Goal: Task Accomplishment & Management: Manage account settings

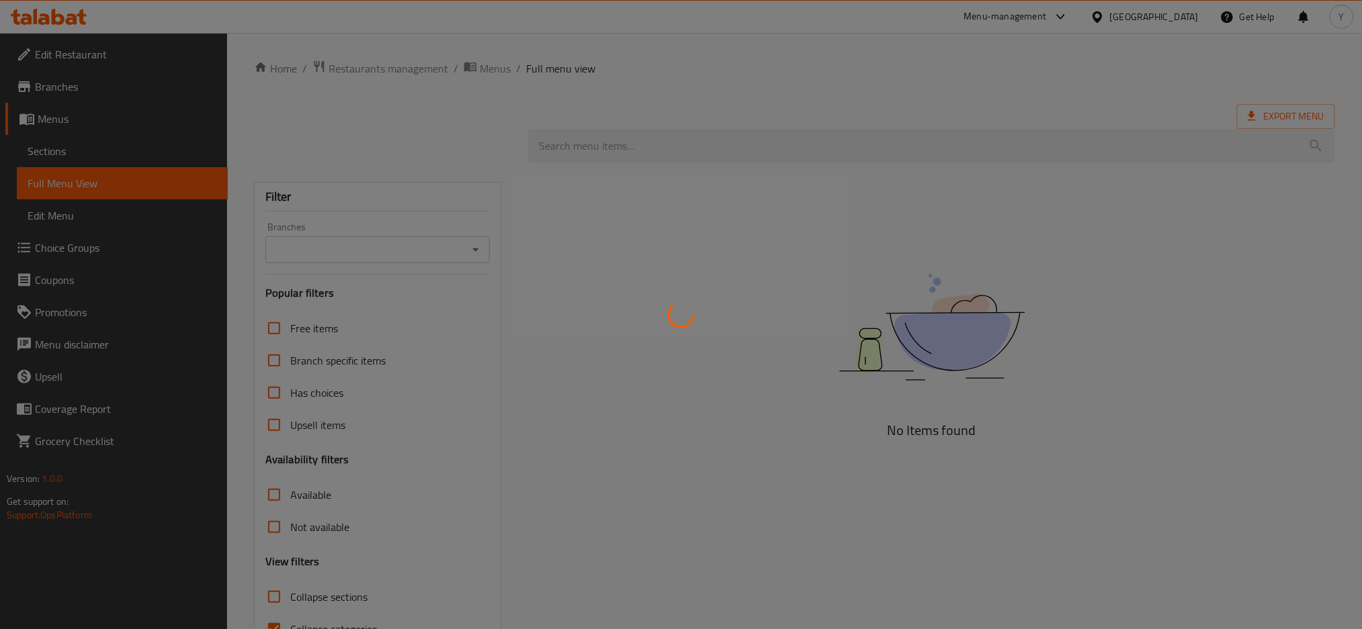
click at [1113, 23] on div at bounding box center [681, 314] width 1362 height 629
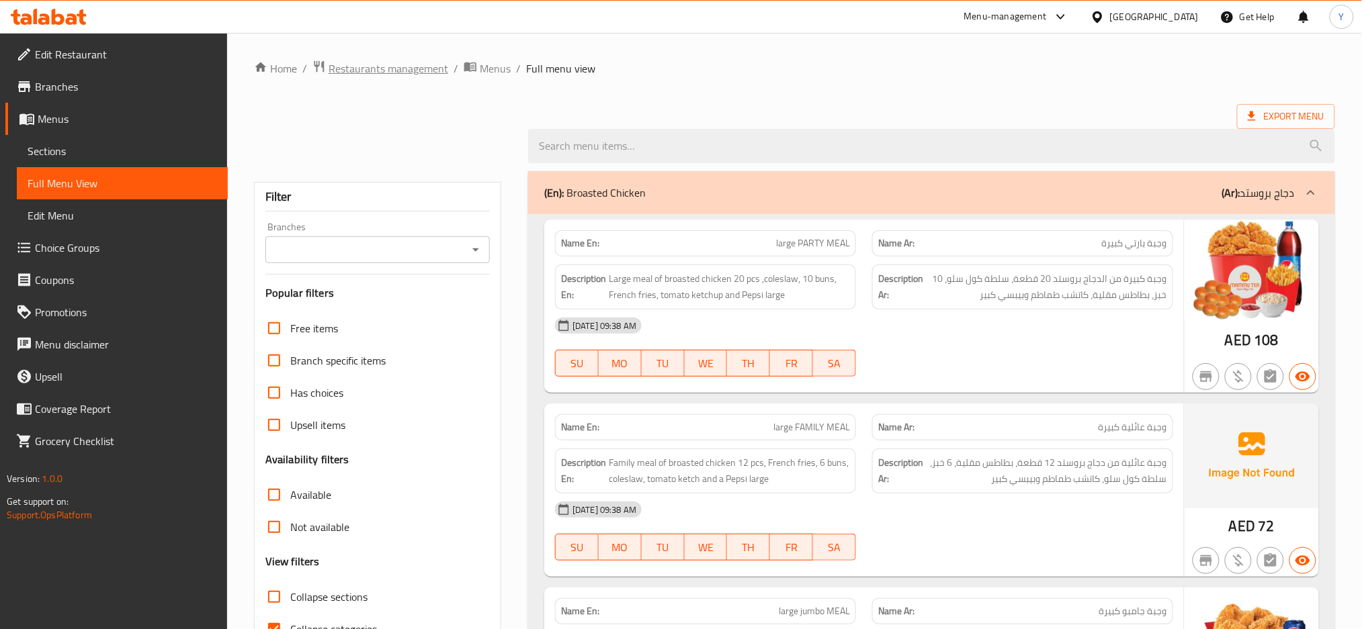
click at [336, 62] on span "Restaurants management" at bounding box center [389, 68] width 120 height 16
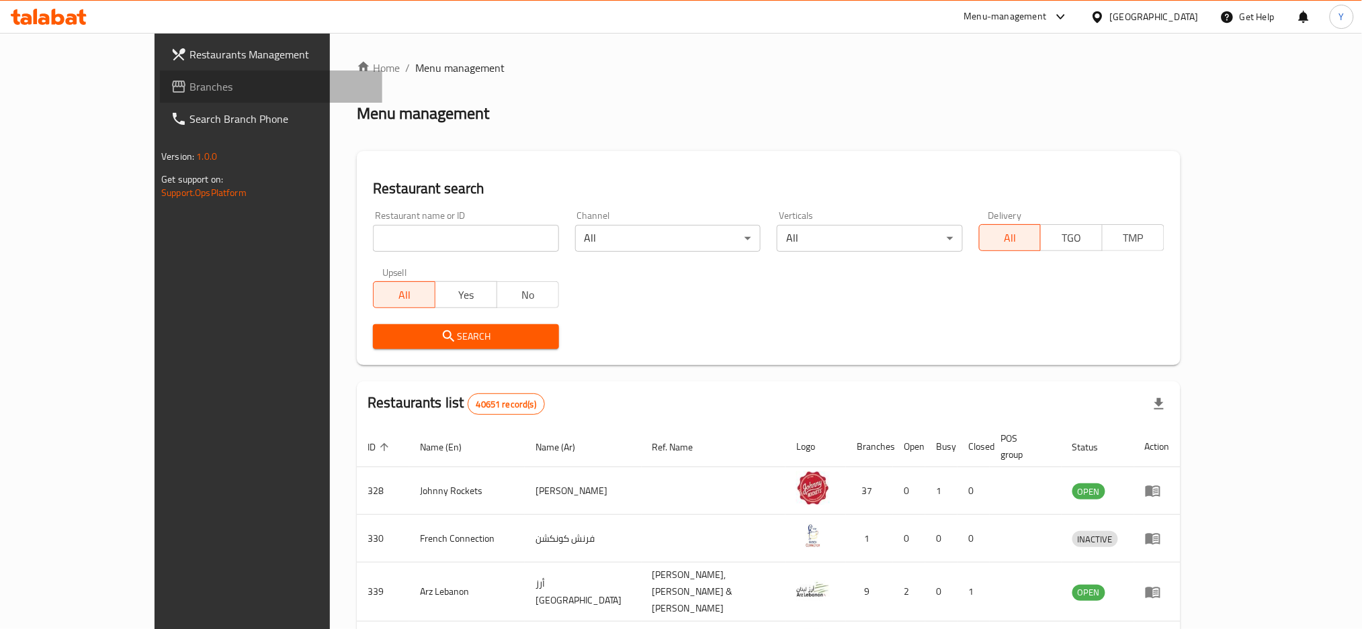
click at [189, 84] on span "Branches" at bounding box center [280, 87] width 182 height 16
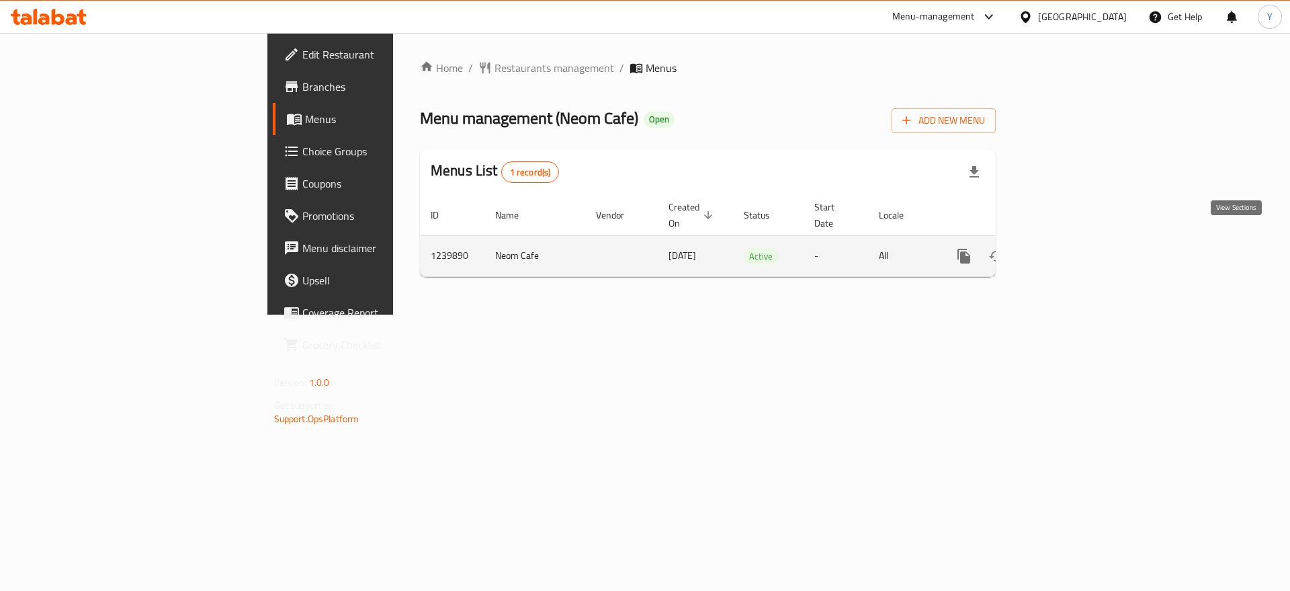
click at [1069, 248] on icon "enhanced table" at bounding box center [1061, 256] width 16 height 16
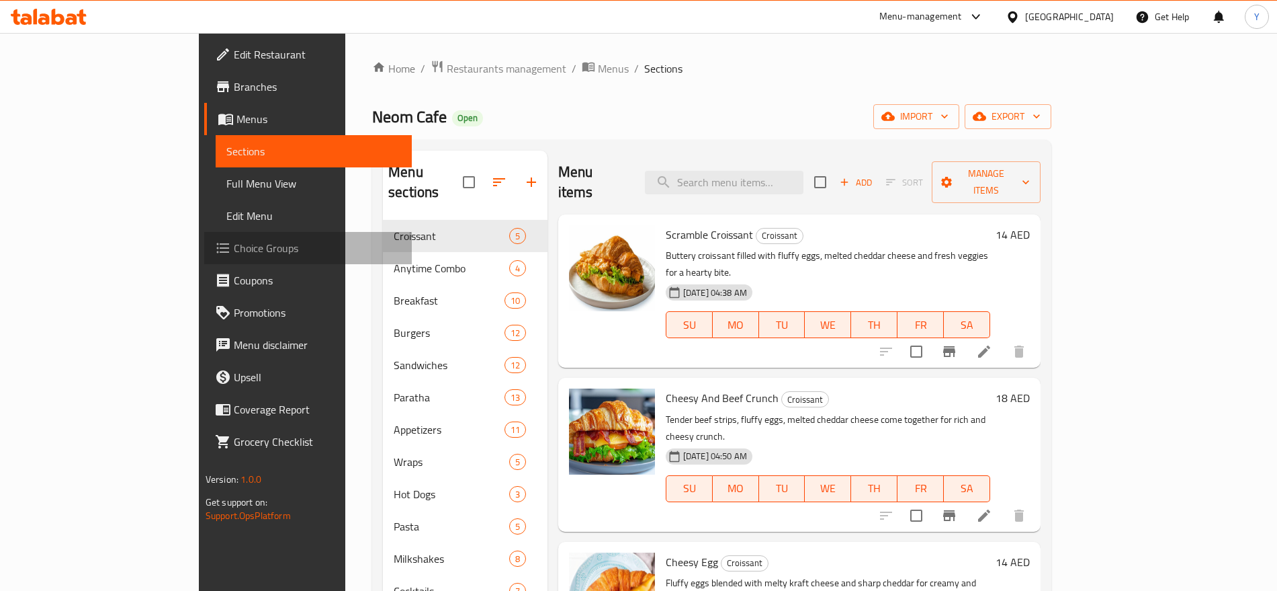
click at [234, 250] on span "Choice Groups" at bounding box center [317, 248] width 167 height 16
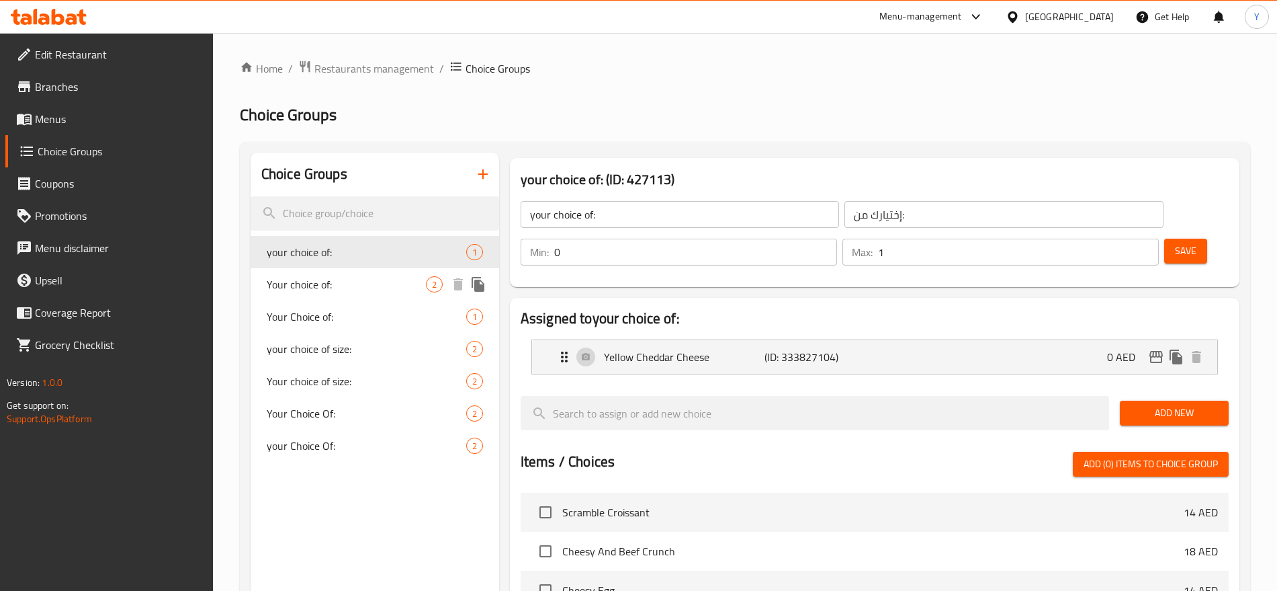
click at [365, 281] on span "Your choice of:" at bounding box center [346, 284] width 159 height 16
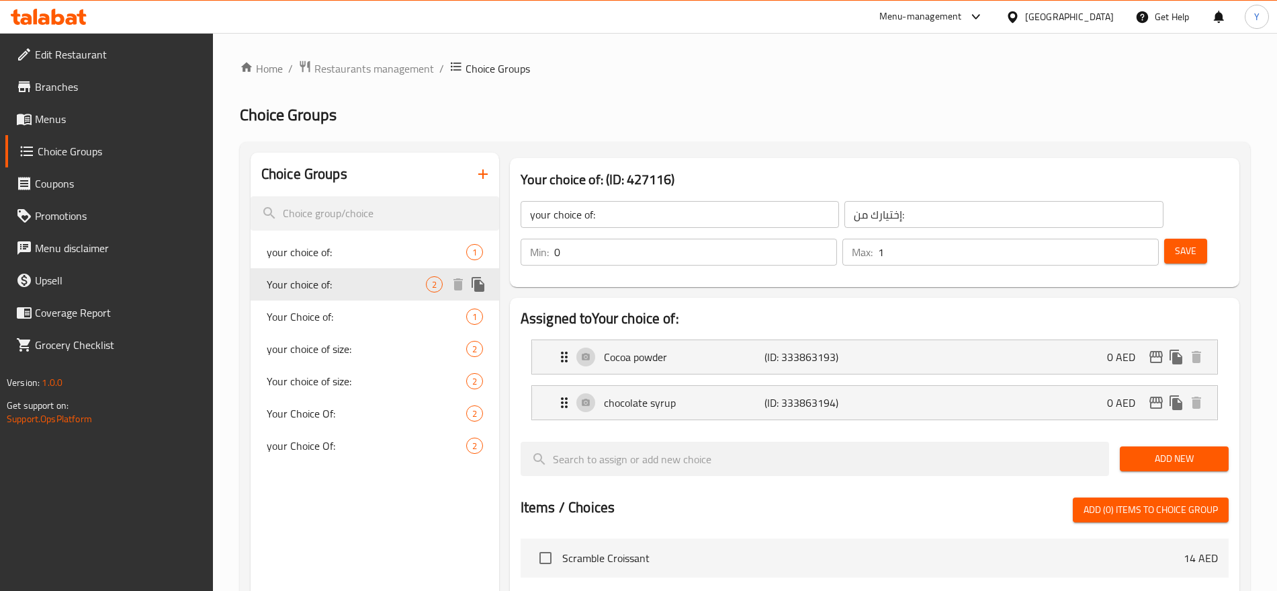
type input "Your choice of:"
type input "1"
click at [383, 415] on span "Your Choice Of:" at bounding box center [346, 413] width 159 height 16
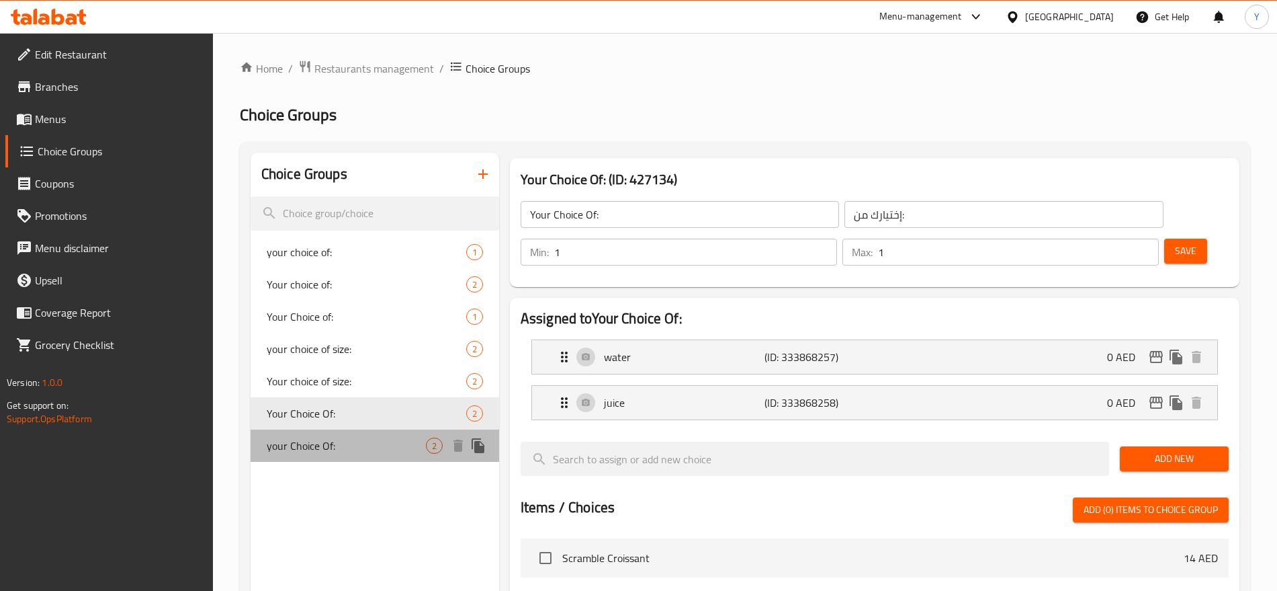
click at [383, 449] on span "your Choice Of:" at bounding box center [346, 445] width 159 height 16
type input "your Choice Of:"
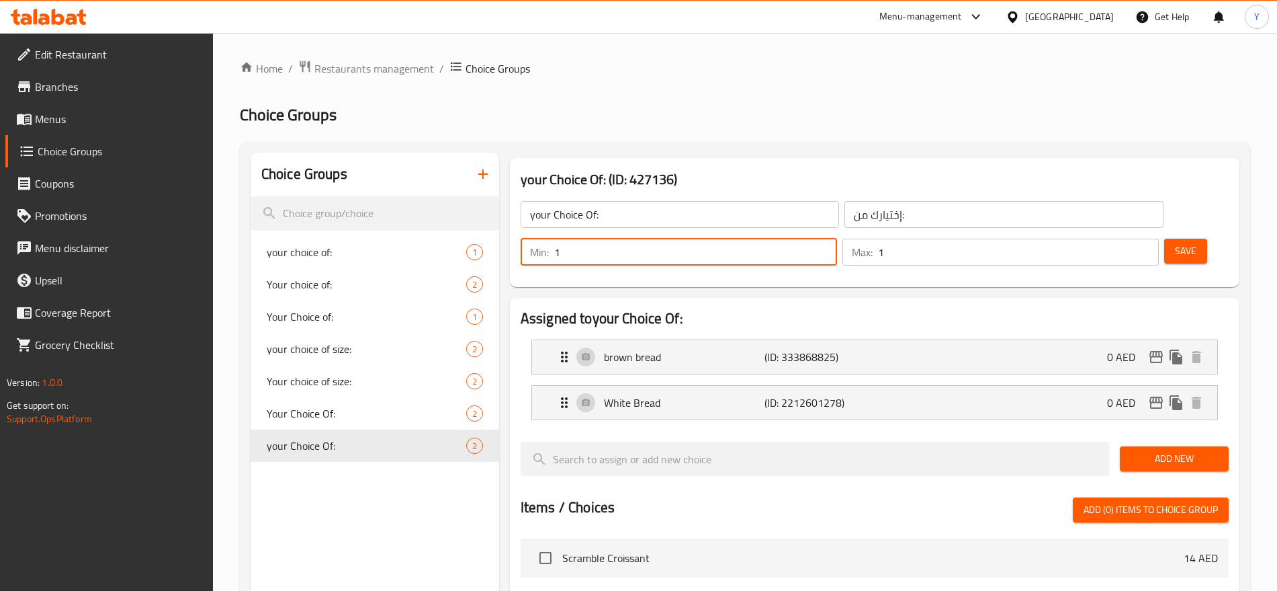
type input "1"
click at [837, 238] on input "1" at bounding box center [695, 251] width 283 height 27
click at [732, 349] on p "brown bread" at bounding box center [684, 357] width 161 height 16
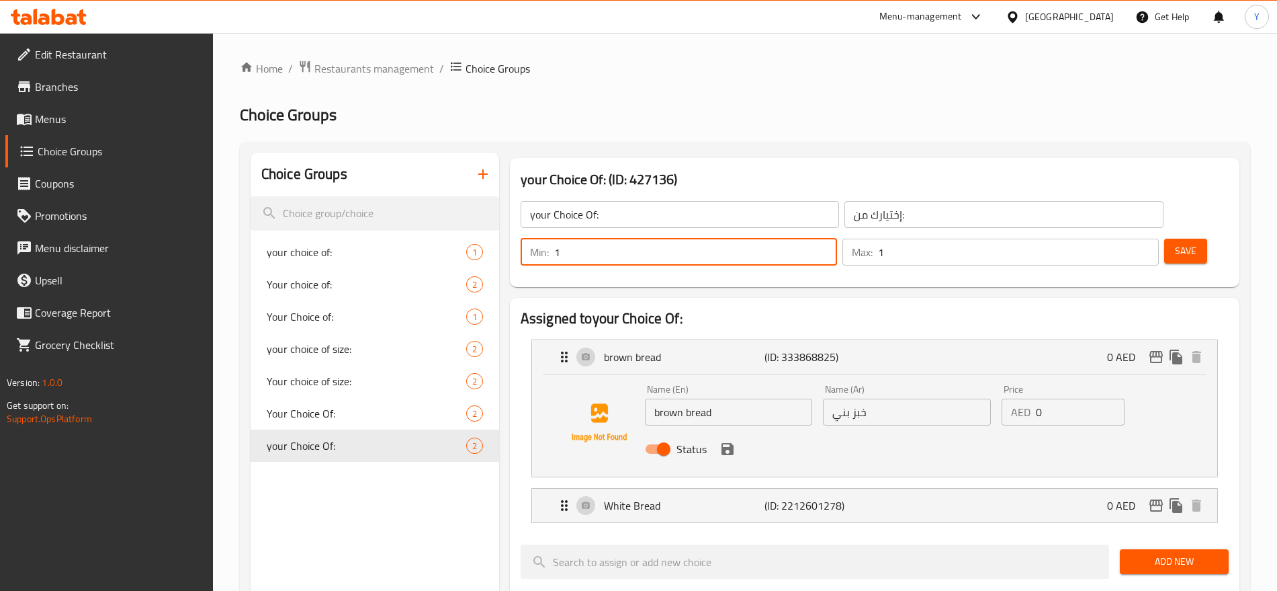
click at [659, 398] on input "brown bread" at bounding box center [729, 411] width 168 height 27
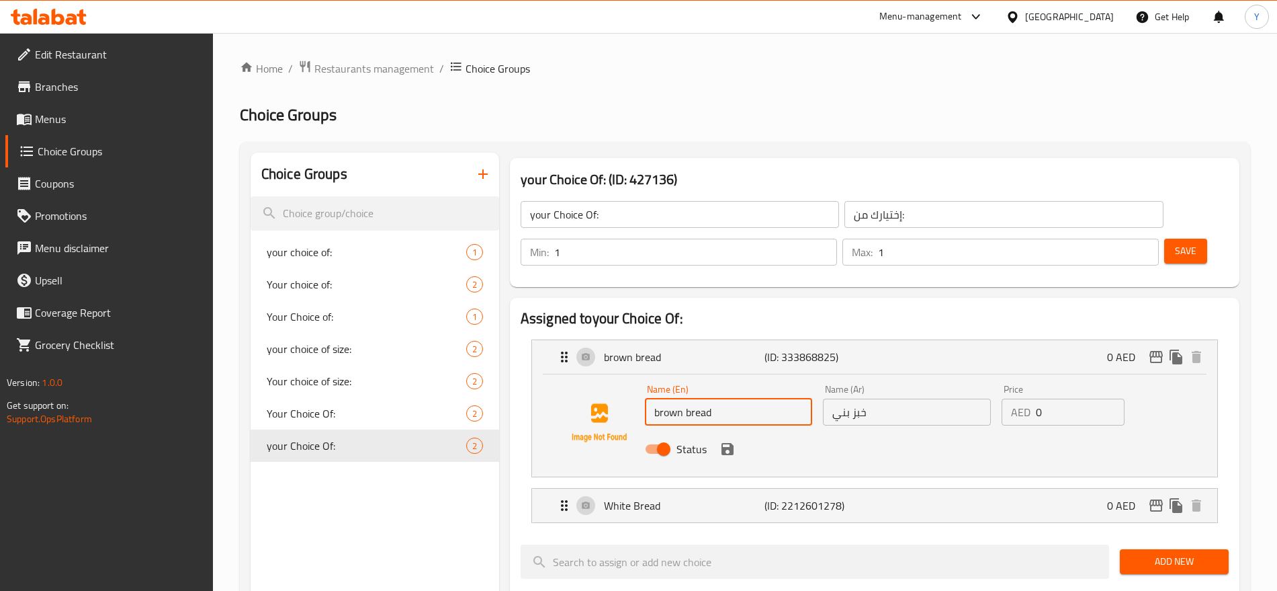
click at [659, 398] on input "brown bread" at bounding box center [729, 411] width 168 height 27
type input "Brown Bread"
click at [728, 443] on icon "save" at bounding box center [728, 449] width 12 height 12
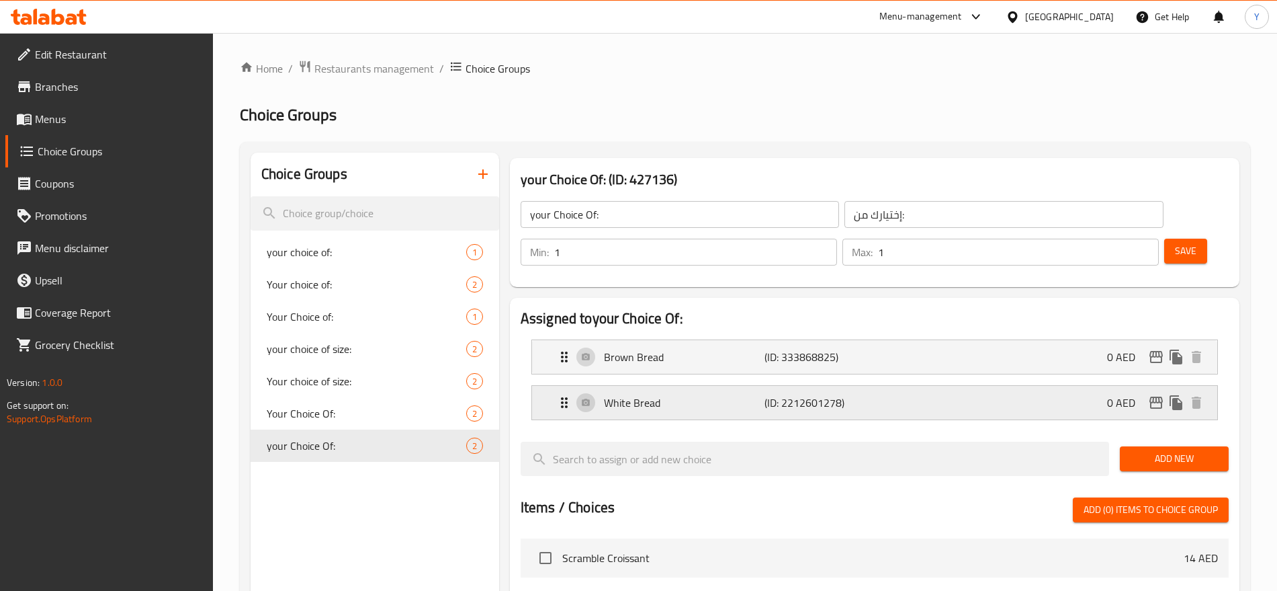
click at [766, 394] on p "(ID: 2212601278)" at bounding box center [818, 402] width 107 height 16
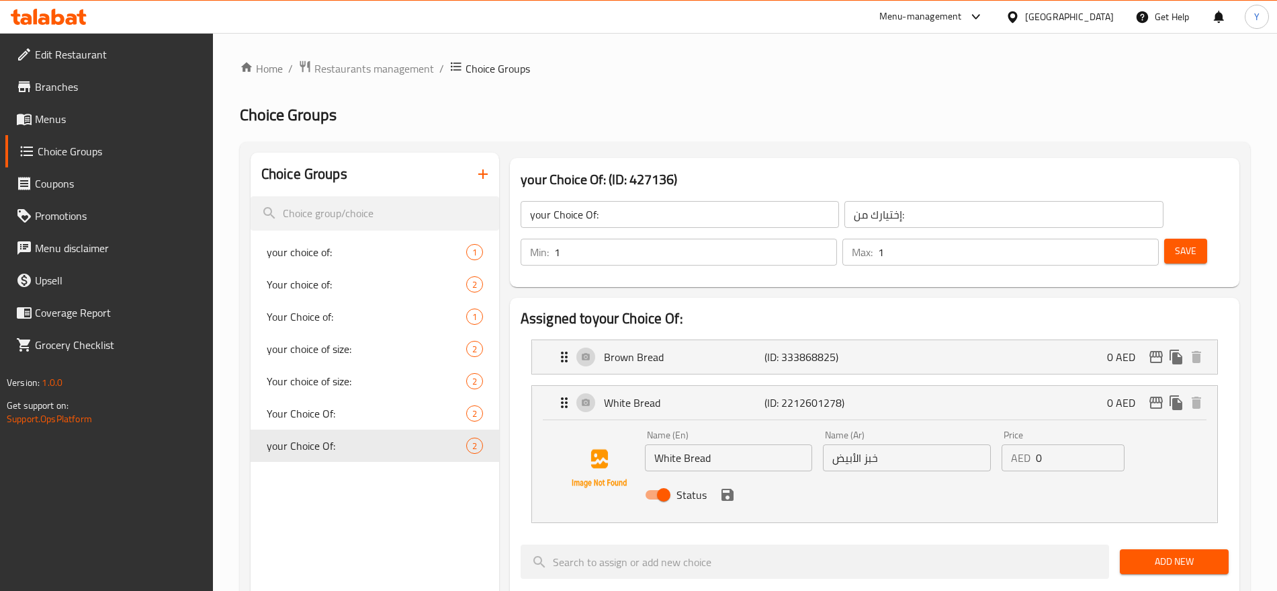
click at [1175, 243] on span "Save" at bounding box center [1185, 251] width 21 height 17
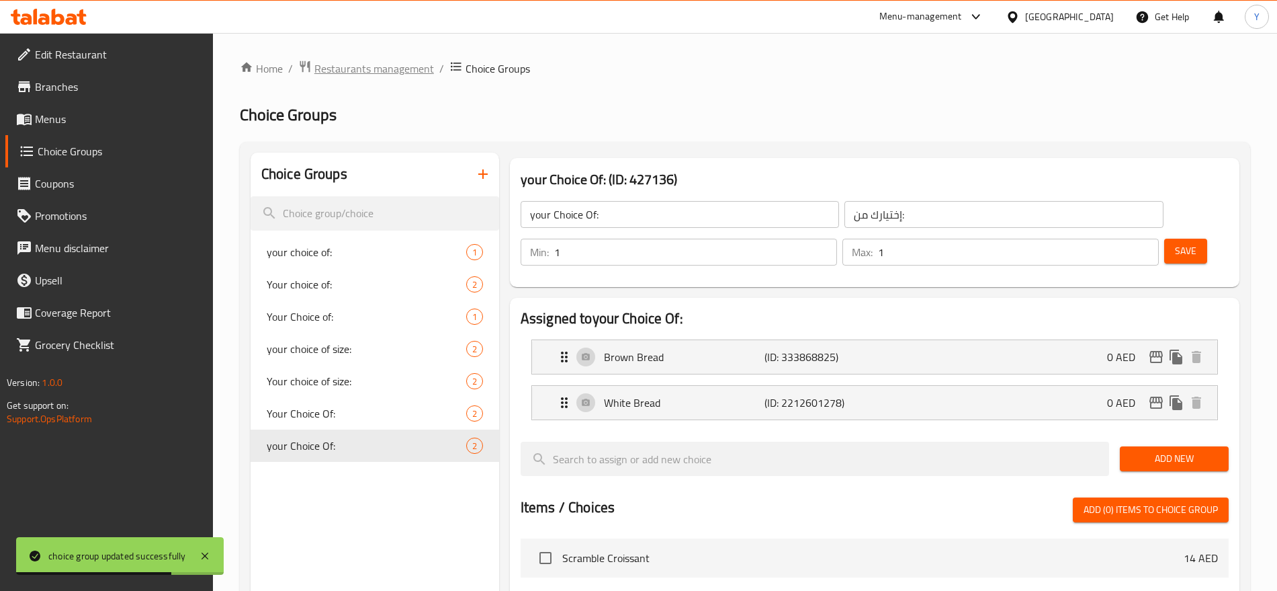
click at [367, 77] on span "Restaurants management" at bounding box center [374, 68] width 120 height 16
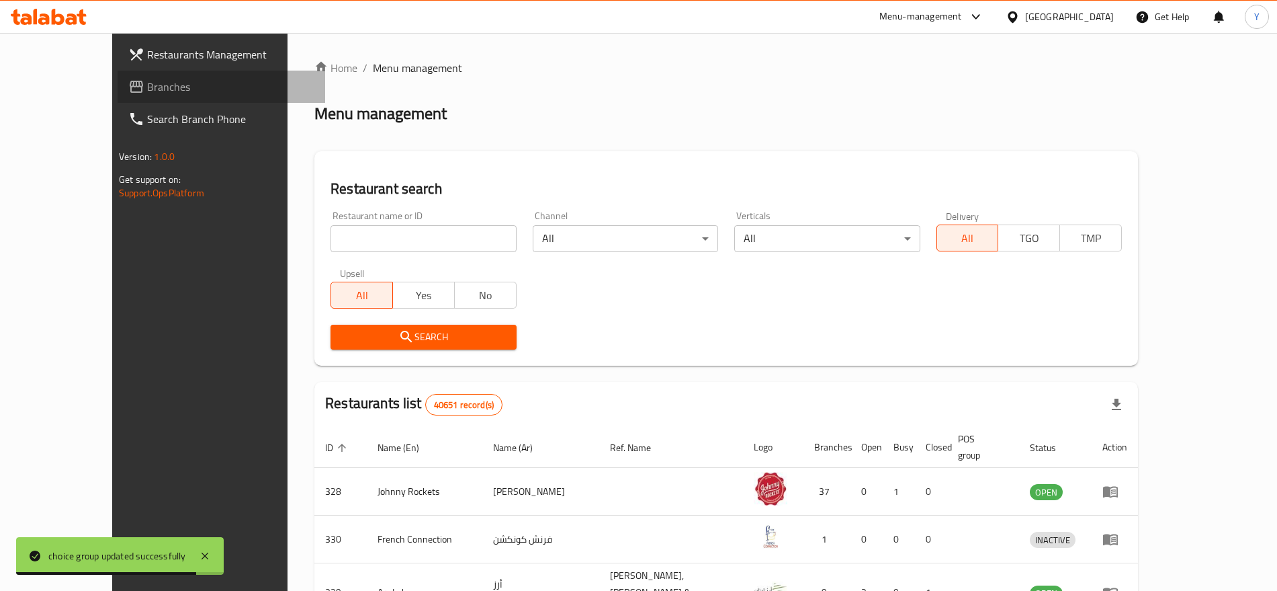
click at [147, 84] on span "Branches" at bounding box center [230, 87] width 167 height 16
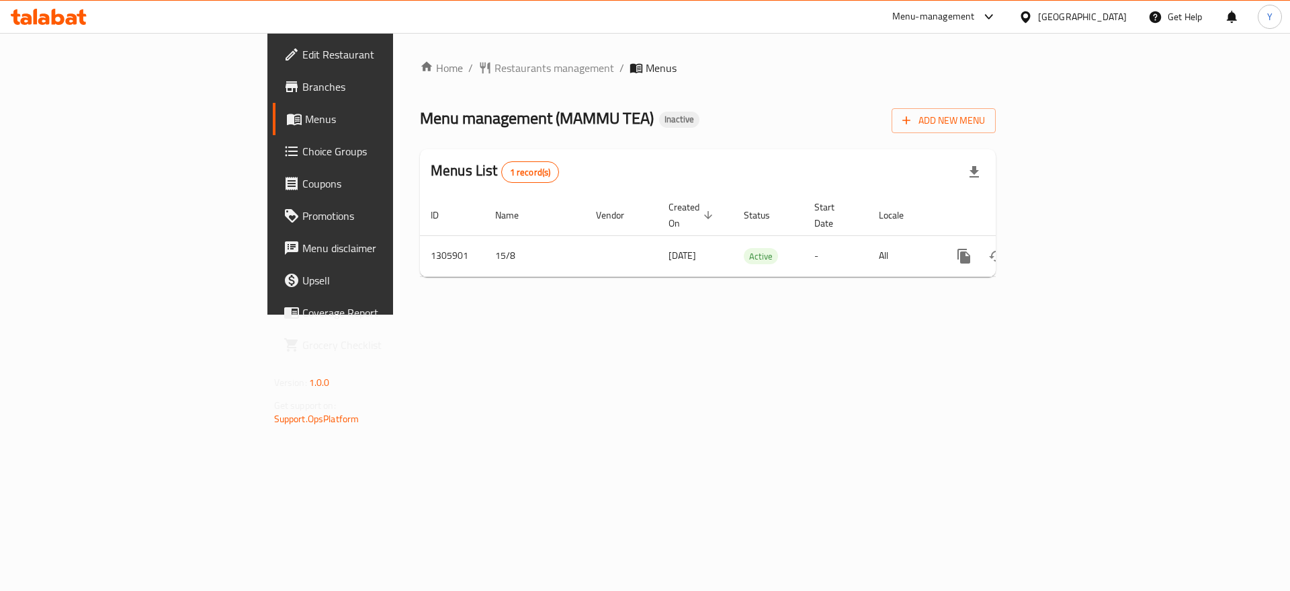
click at [302, 156] on span "Choice Groups" at bounding box center [387, 151] width 170 height 16
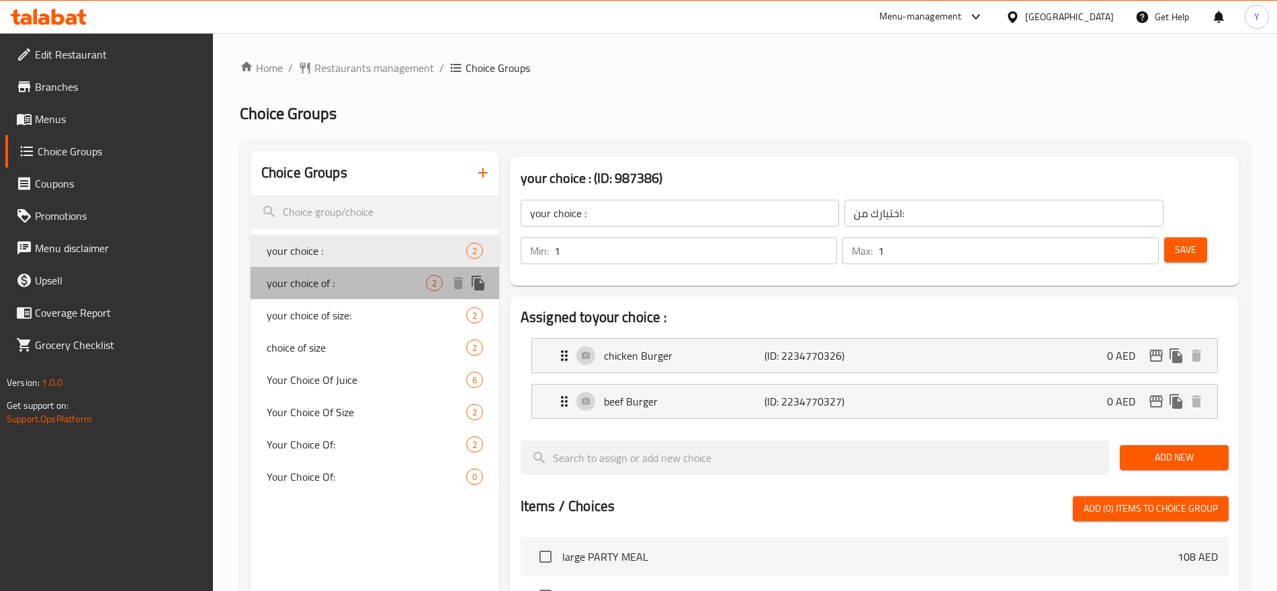
click at [373, 286] on span "your choice of :" at bounding box center [346, 283] width 159 height 16
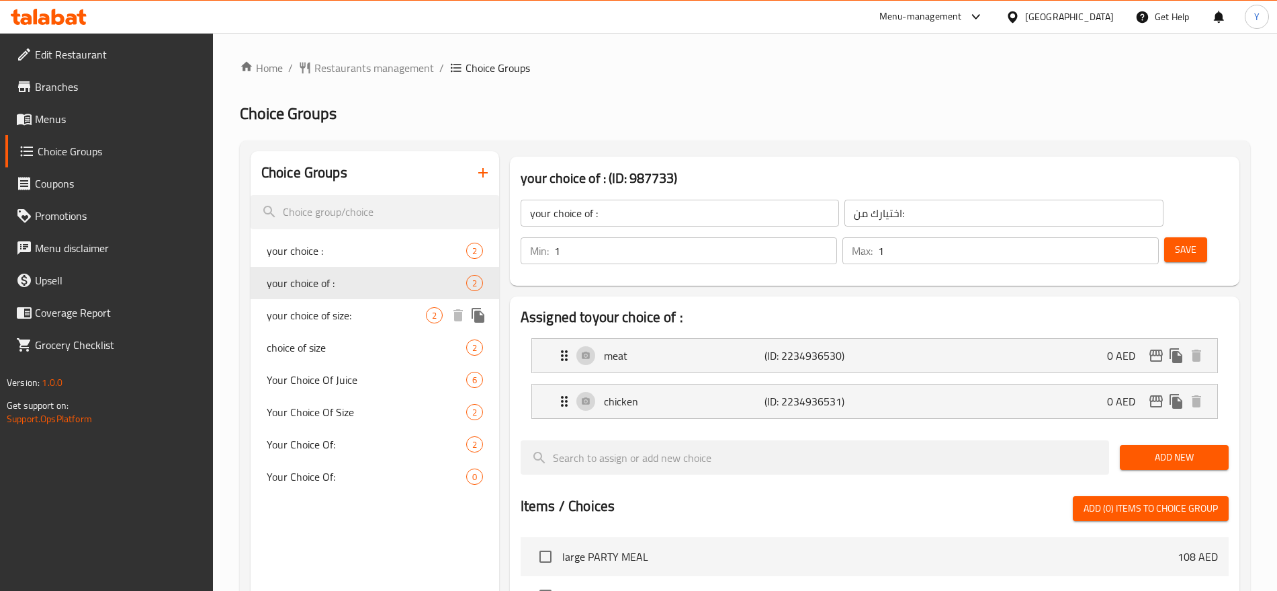
click at [355, 324] on div "your choice of size: 2" at bounding box center [375, 315] width 249 height 32
type input "your choice of size:"
type input "اختيارك من الحجم:"
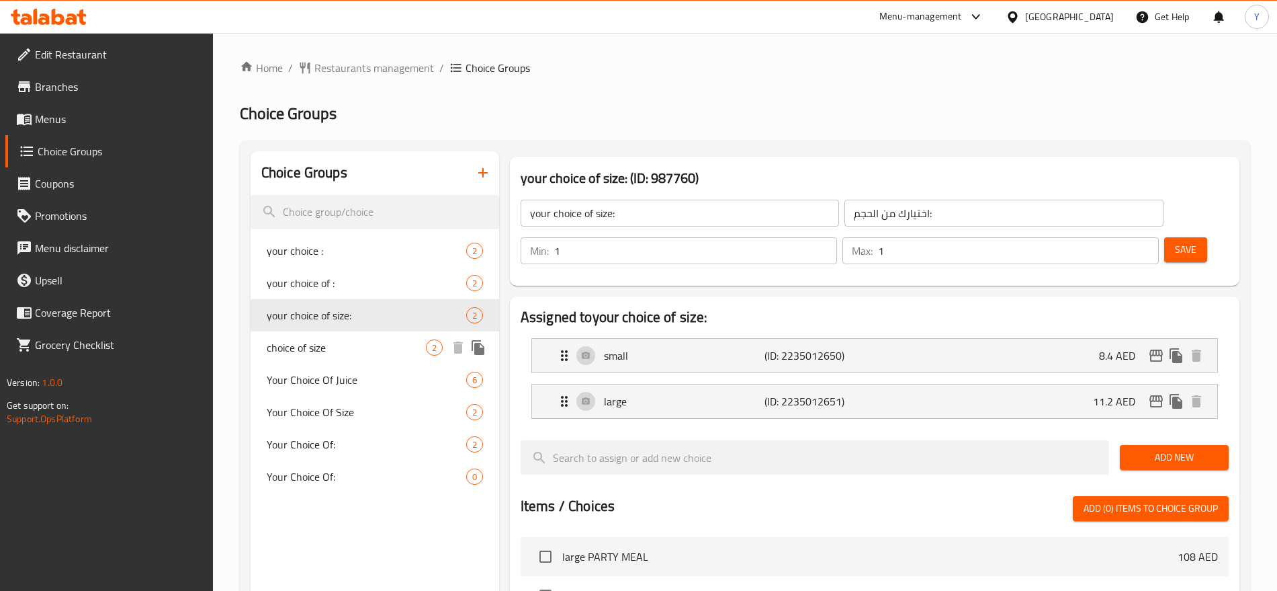
click at [355, 349] on span "choice of size" at bounding box center [346, 347] width 159 height 16
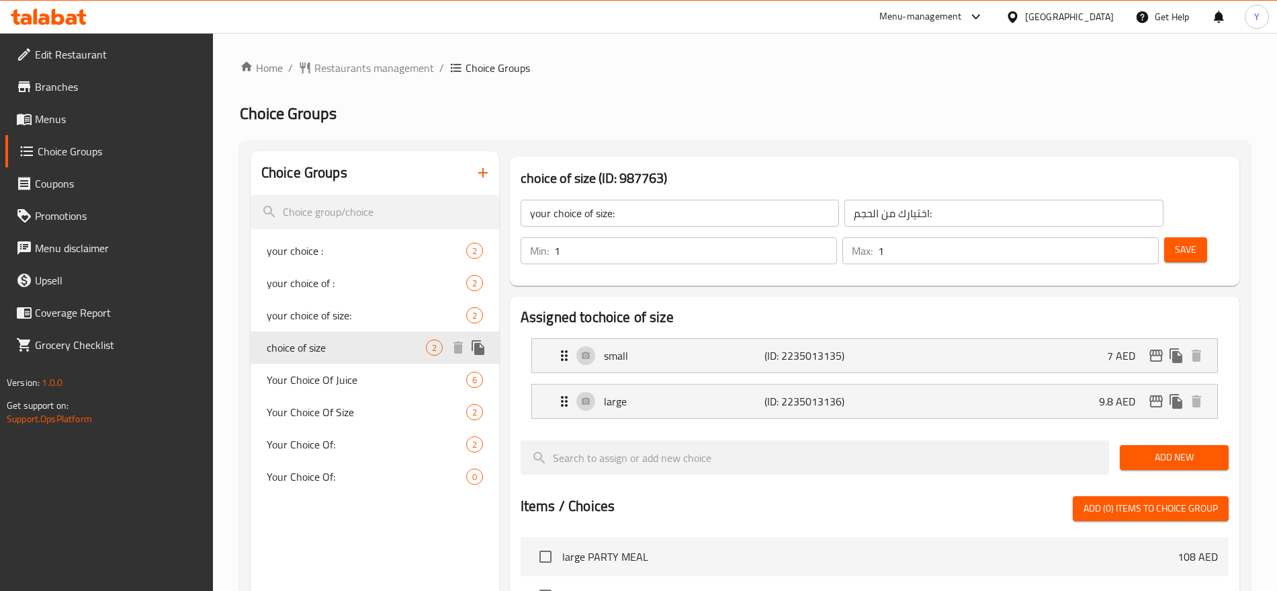
type input "choice of size"
type input "اختيار من الحجم"
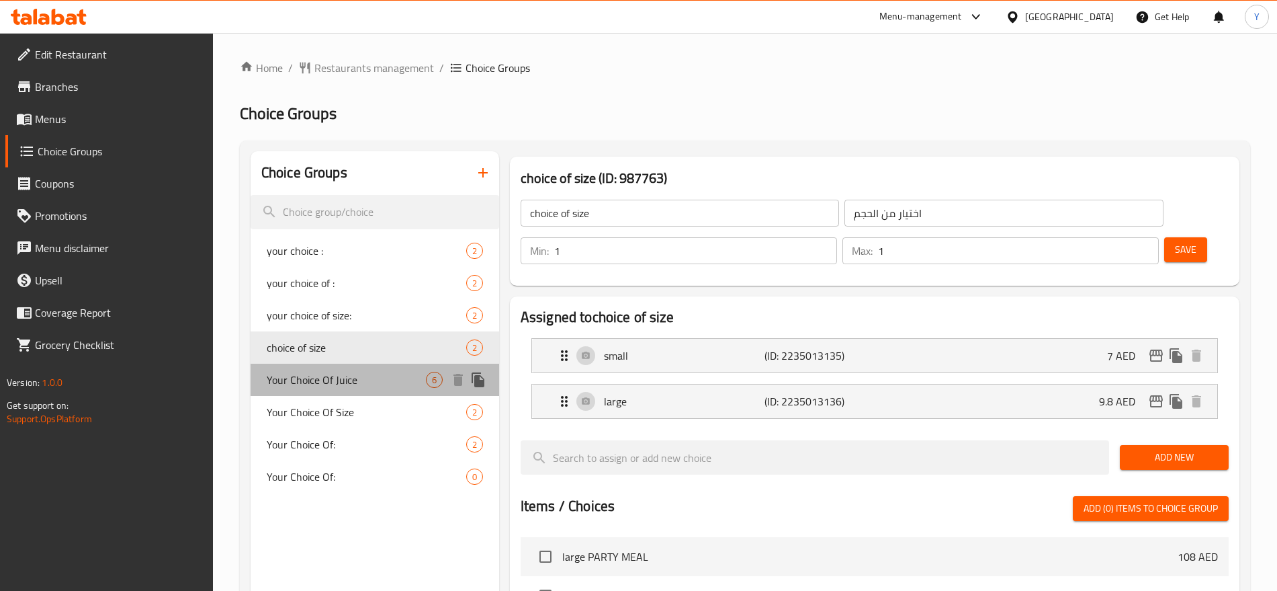
click at [360, 385] on span "Your Choice Of Juice" at bounding box center [346, 380] width 159 height 16
type input "Your Choice Of Juice"
type input "اختيارك للعصير"
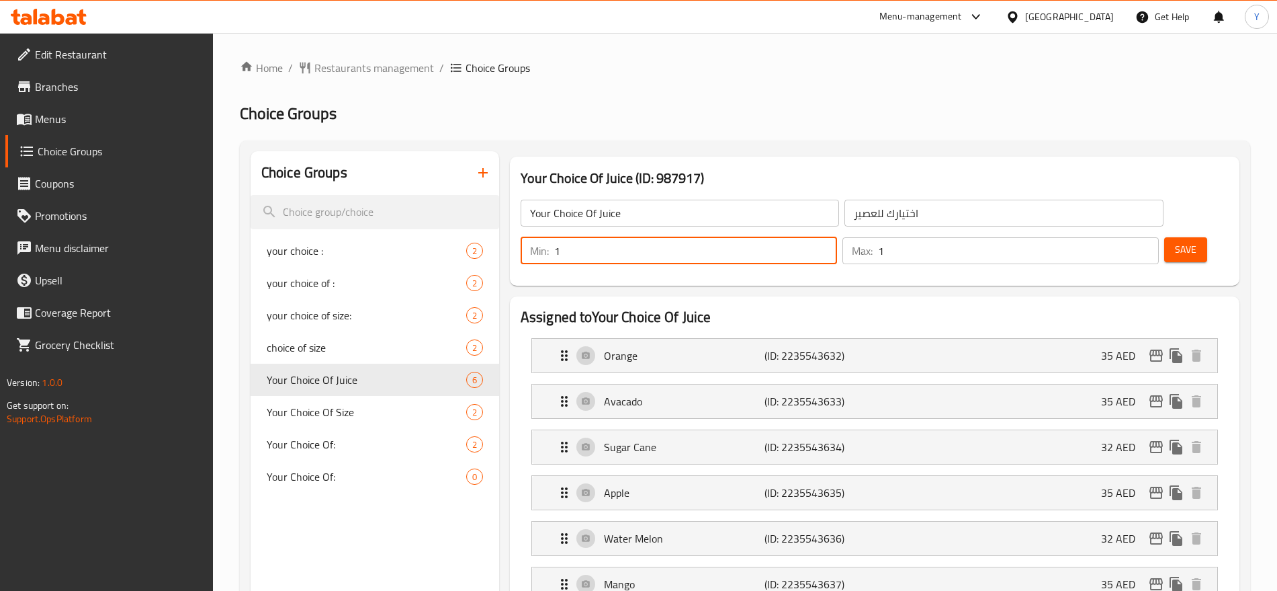
type input "1"
click at [837, 237] on input "1" at bounding box center [695, 250] width 283 height 27
